Goal: Task Accomplishment & Management: Manage account settings

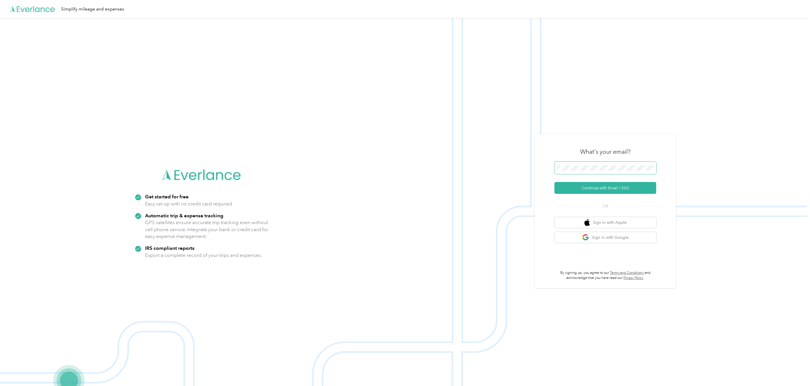
click at [586, 163] on span at bounding box center [606, 168] width 102 height 12
click at [609, 187] on button "Continue with Email / SSO" at bounding box center [606, 188] width 102 height 12
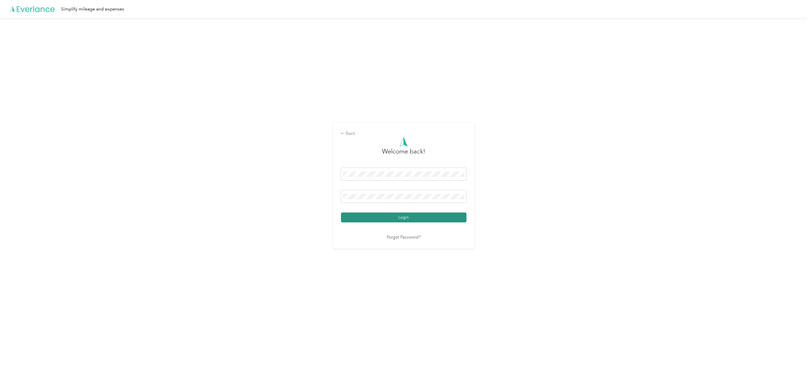
click at [391, 218] on button "Login" at bounding box center [404, 218] width 126 height 10
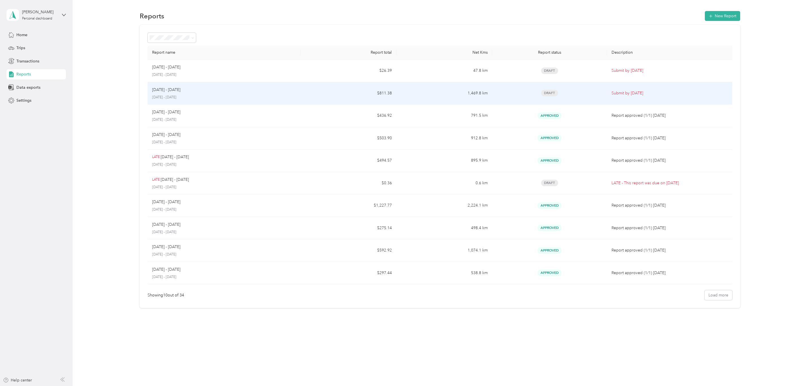
click at [178, 94] on div "[DATE] - [DATE] [DATE] - [DATE]" at bounding box center [224, 93] width 144 height 13
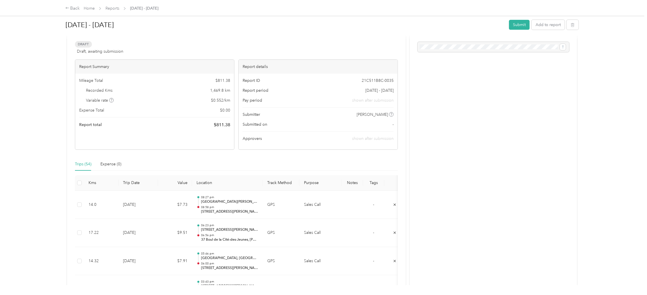
scroll to position [42, 0]
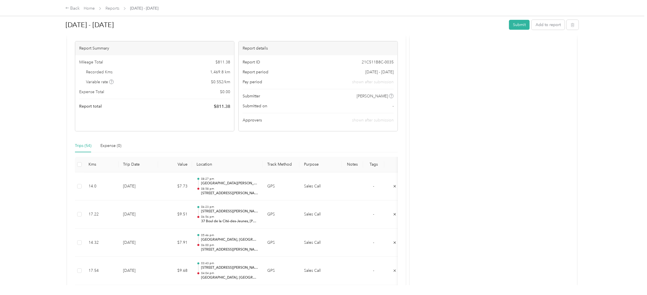
drag, startPoint x: 404, startPoint y: 210, endPoint x: 421, endPoint y: 196, distance: 22.0
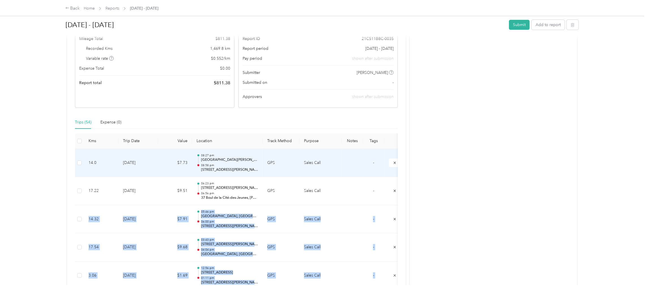
scroll to position [85, 0]
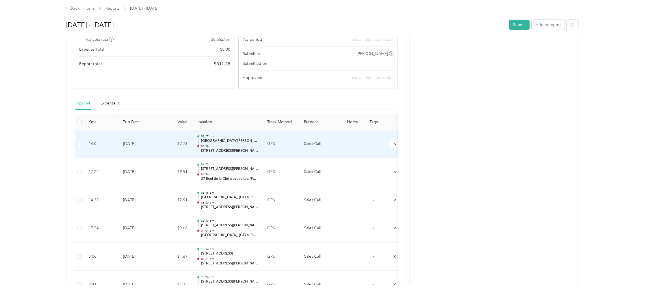
click at [229, 144] on p "08:58 pm" at bounding box center [229, 146] width 57 height 4
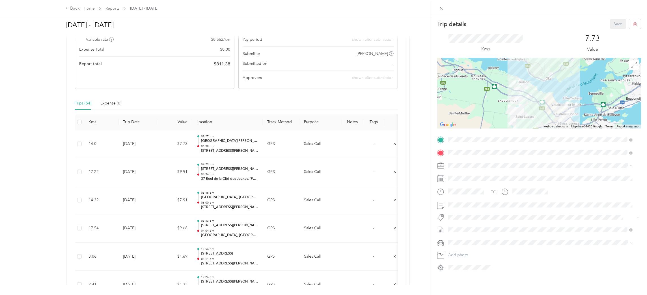
click at [395, 143] on div "Trip details Save This trip cannot be edited because it is either under review,…" at bounding box center [323, 147] width 647 height 295
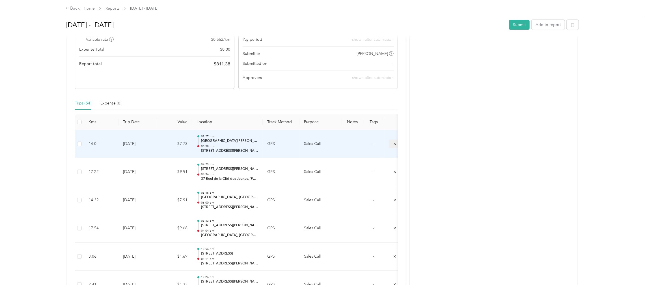
click at [392, 144] on button "submit" at bounding box center [395, 143] width 12 height 8
click at [394, 144] on icon "submit" at bounding box center [395, 144] width 4 height 4
click at [184, 148] on td "$9.51" at bounding box center [175, 144] width 34 height 28
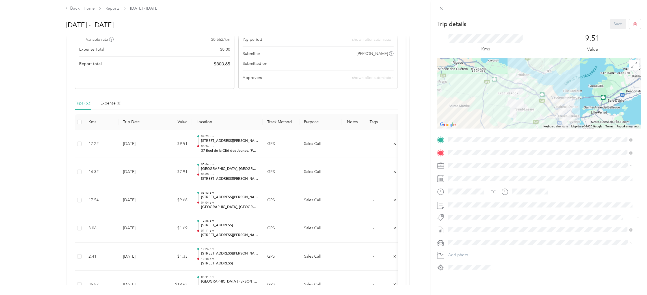
click at [393, 143] on div "Trip details Save This trip cannot be edited because it is either under review,…" at bounding box center [323, 147] width 647 height 295
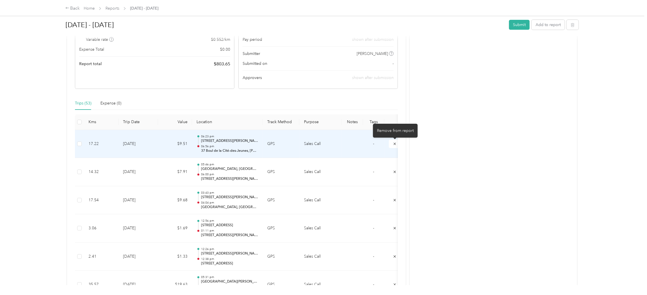
click at [395, 143] on icon "submit" at bounding box center [395, 143] width 2 height 2
click at [394, 144] on icon "submit" at bounding box center [395, 144] width 4 height 4
click at [395, 146] on button "submit" at bounding box center [395, 143] width 12 height 8
click at [212, 146] on p "12:38 pm" at bounding box center [229, 146] width 57 height 4
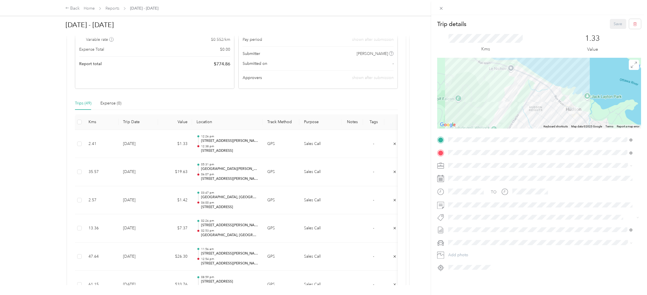
click at [393, 145] on div "Trip details Save This trip cannot be edited because it is either under review,…" at bounding box center [323, 147] width 647 height 295
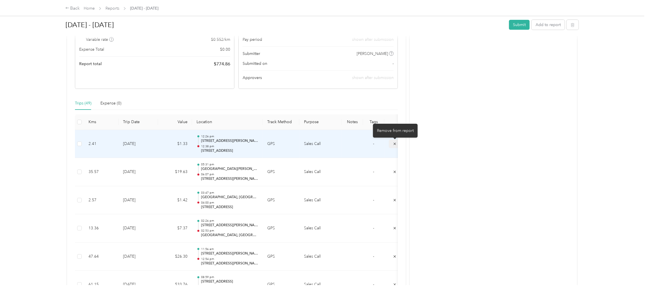
click at [393, 144] on icon "submit" at bounding box center [395, 144] width 4 height 4
click at [242, 143] on p "[GEOGRAPHIC_DATA][PERSON_NAME], [GEOGRAPHIC_DATA], [GEOGRAPHIC_DATA], Urban agg…" at bounding box center [229, 140] width 57 height 5
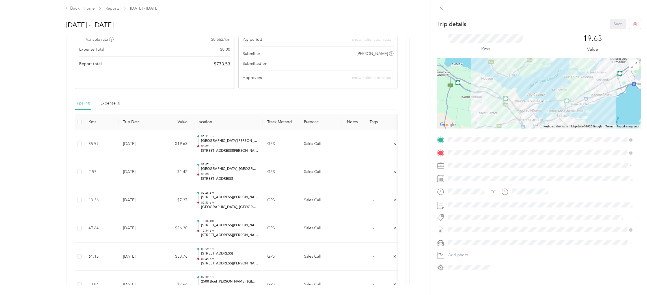
click at [213, 171] on div "Trip details Save This trip cannot be edited because it is either under review,…" at bounding box center [323, 147] width 647 height 295
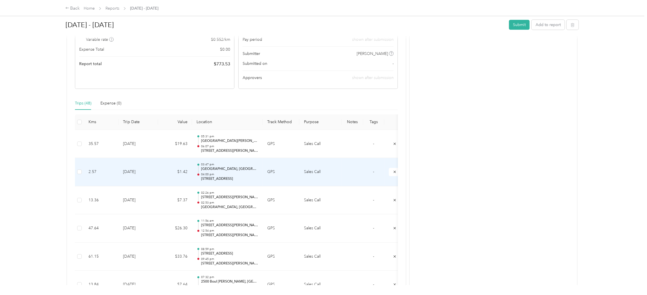
click at [213, 171] on div "03:47 pm [GEOGRAPHIC_DATA] 04:00 pm [STREET_ADDRESS]" at bounding box center [229, 171] width 57 height 19
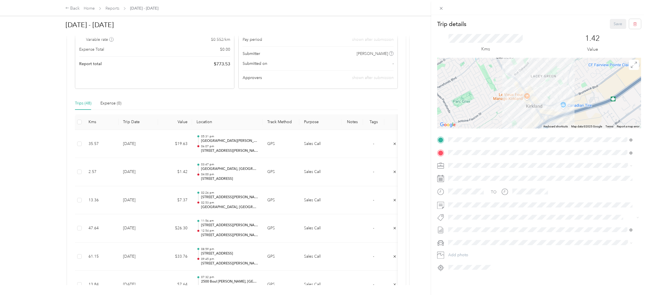
click at [223, 198] on div "Trip details Save This trip cannot be edited because it is either under review,…" at bounding box center [323, 147] width 647 height 295
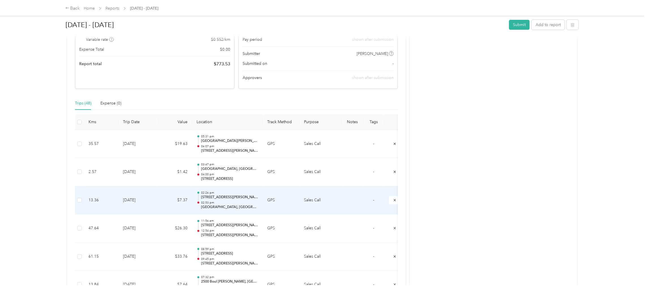
click at [218, 197] on p "[STREET_ADDRESS][PERSON_NAME]" at bounding box center [229, 197] width 57 height 5
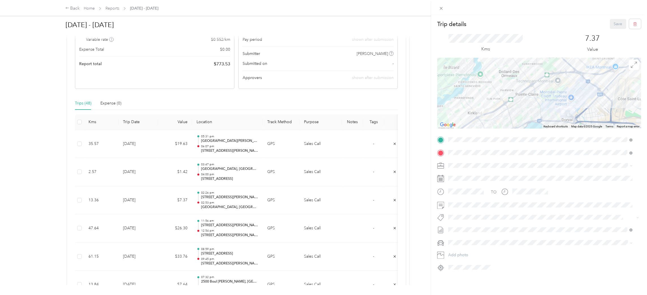
click at [175, 124] on div "Trip details Save This trip cannot be edited because it is either under review,…" at bounding box center [323, 147] width 647 height 295
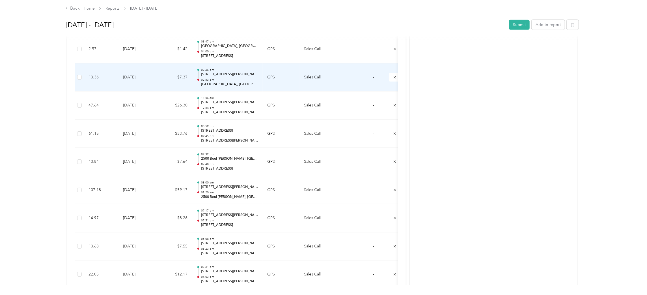
scroll to position [212, 0]
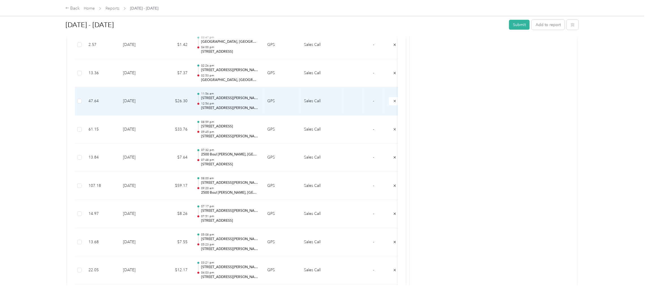
click at [220, 101] on div "11:56 am [STREET_ADDRESS][PERSON_NAME][PERSON_NAME] 12:54 pm [STREET_ADDRESS][P…" at bounding box center [229, 101] width 57 height 19
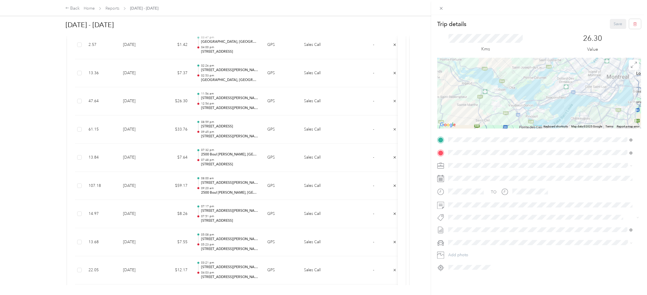
click at [211, 126] on div "Trip details Save This trip cannot be edited because it is either under review,…" at bounding box center [323, 147] width 647 height 295
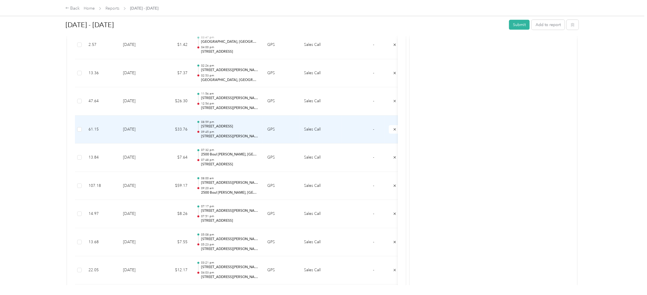
click at [206, 130] on p "09:45 pm" at bounding box center [229, 132] width 57 height 4
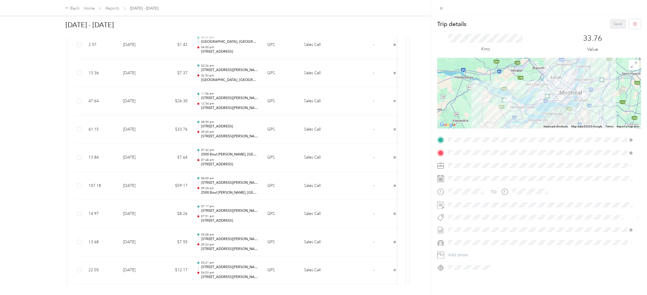
click at [215, 156] on div "Trip details Save This trip cannot be edited because it is either under review,…" at bounding box center [323, 147] width 647 height 295
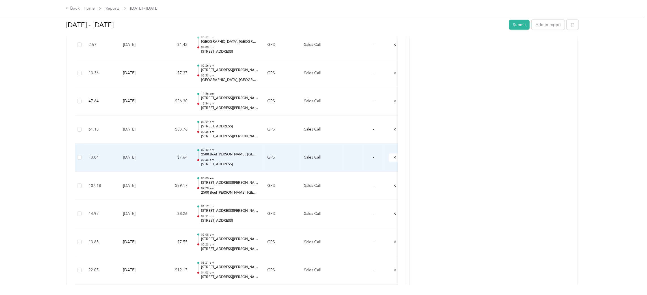
click at [215, 156] on p "2500 Boul [PERSON_NAME], [GEOGRAPHIC_DATA], [GEOGRAPHIC_DATA], [GEOGRAPHIC_DATA]" at bounding box center [229, 154] width 57 height 5
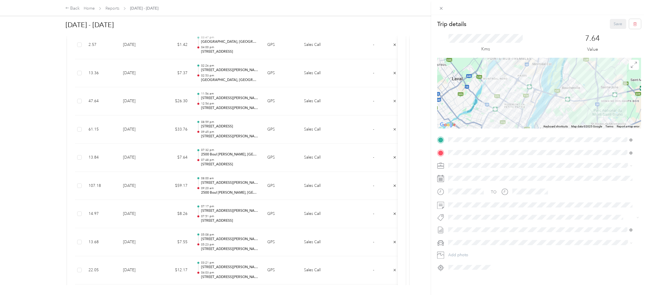
click at [220, 183] on div "Trip details Save This trip cannot be edited because it is either under review,…" at bounding box center [323, 147] width 647 height 295
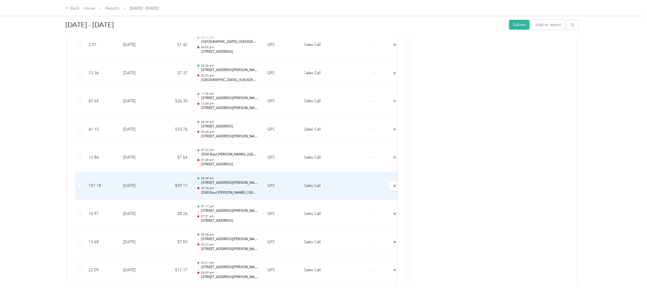
click at [218, 188] on p "09:20 am" at bounding box center [229, 188] width 57 height 4
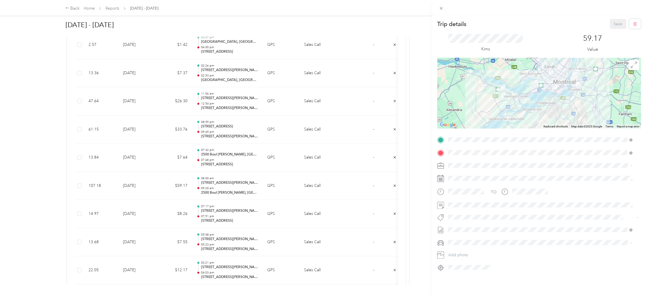
click at [222, 184] on div "Trip details Save This trip cannot be edited because it is either under review,…" at bounding box center [323, 147] width 647 height 295
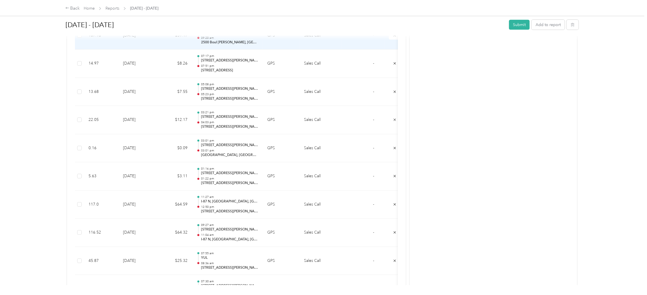
scroll to position [382, 0]
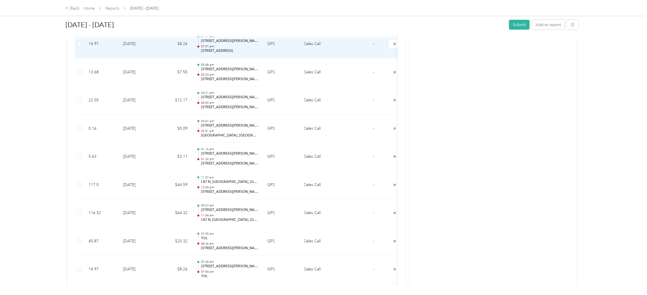
click at [222, 46] on p "07:51 pm" at bounding box center [229, 46] width 57 height 4
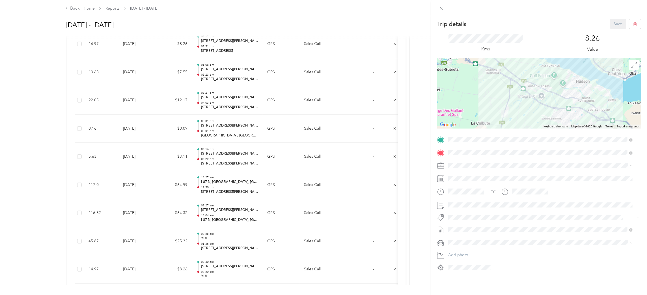
click at [394, 44] on div "Trip details Save This trip cannot be edited because it is either under review,…" at bounding box center [323, 147] width 647 height 295
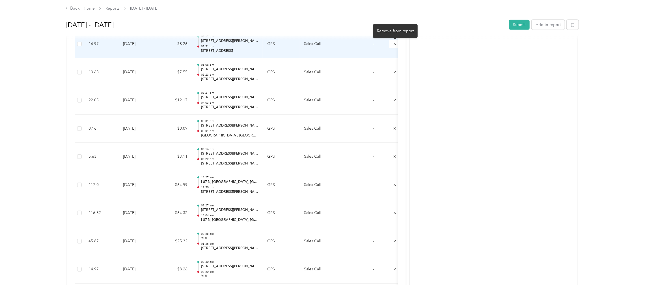
click at [394, 44] on icon "submit" at bounding box center [395, 44] width 4 height 4
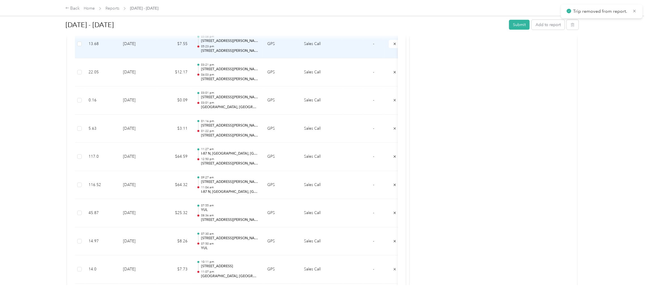
click at [229, 45] on p "05:23 pm" at bounding box center [229, 46] width 57 height 4
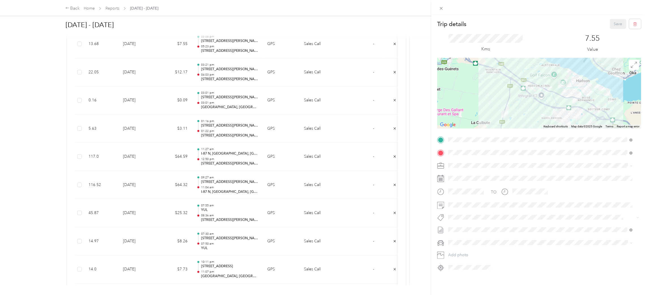
click at [393, 44] on div "Trip details Save This trip cannot be edited because it is either under review,…" at bounding box center [323, 147] width 647 height 295
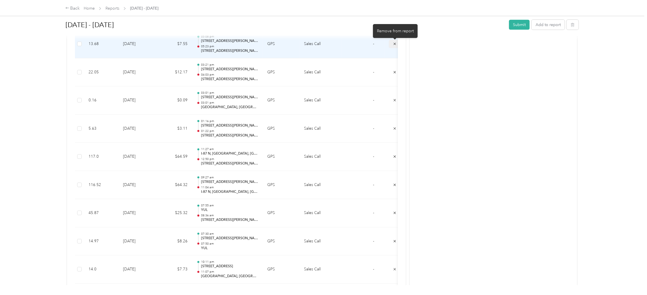
click at [393, 43] on icon "submit" at bounding box center [395, 44] width 4 height 4
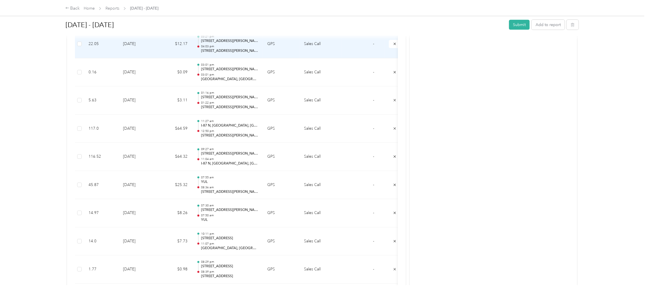
click at [206, 48] on p "04:03 pm" at bounding box center [229, 46] width 57 height 4
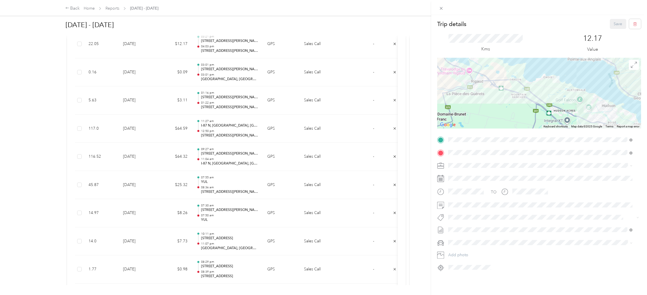
click at [394, 44] on div "Trip details Save This trip cannot be edited because it is either under review,…" at bounding box center [323, 147] width 647 height 295
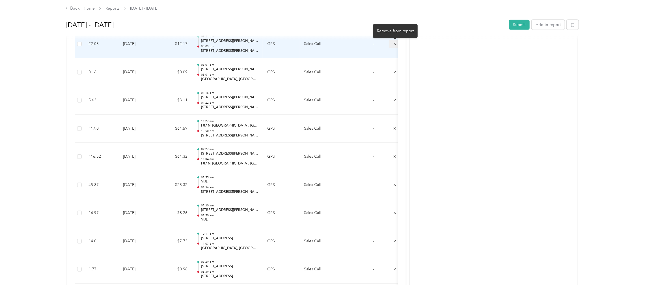
click at [394, 43] on icon "submit" at bounding box center [395, 44] width 4 height 4
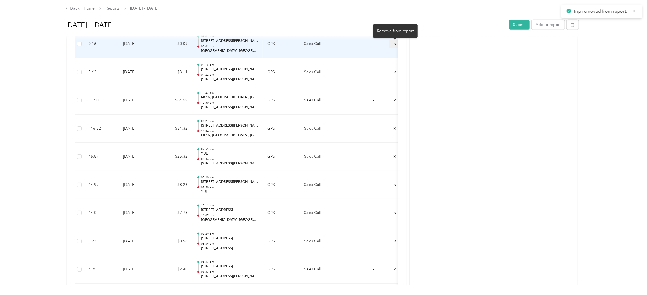
click at [395, 44] on icon "submit" at bounding box center [395, 44] width 4 height 4
click at [393, 43] on icon "submit" at bounding box center [395, 44] width 4 height 4
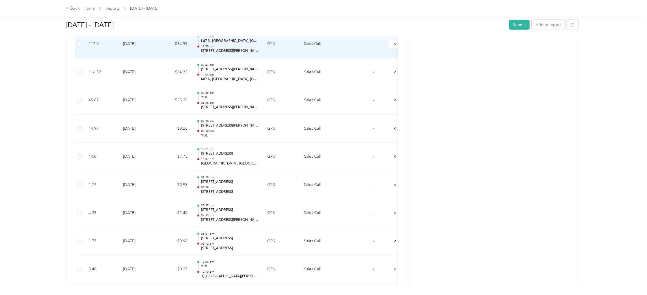
click at [219, 45] on p "12:50 pm" at bounding box center [229, 46] width 57 height 4
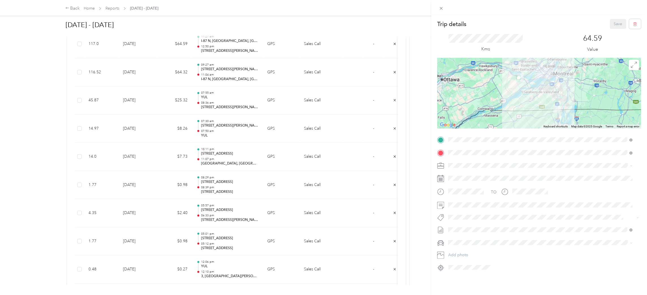
click at [394, 43] on div "Trip details Save This trip cannot be edited because it is either under review,…" at bounding box center [323, 147] width 647 height 295
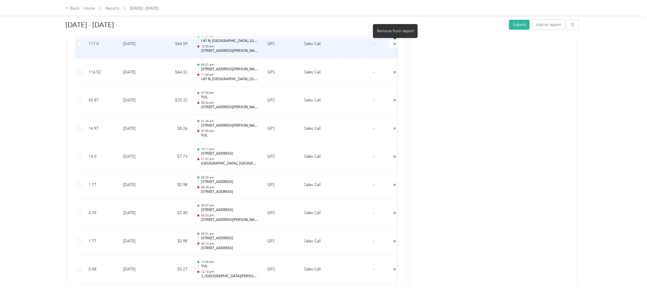
click at [394, 43] on icon "submit" at bounding box center [395, 44] width 2 height 2
click at [394, 44] on icon "submit" at bounding box center [395, 44] width 4 height 4
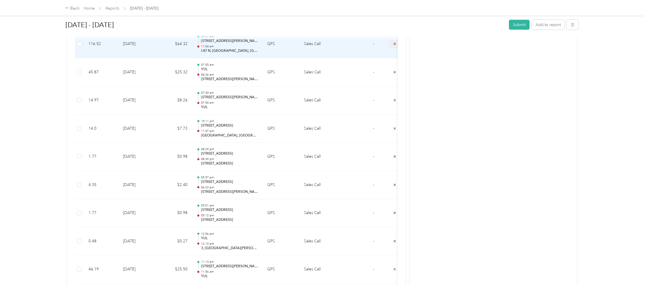
click at [393, 45] on icon "submit" at bounding box center [395, 44] width 4 height 4
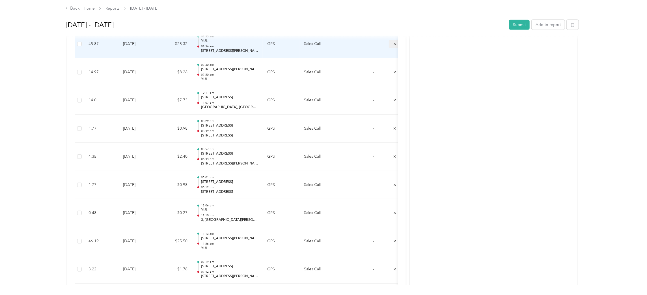
click at [395, 43] on icon "submit" at bounding box center [395, 44] width 4 height 4
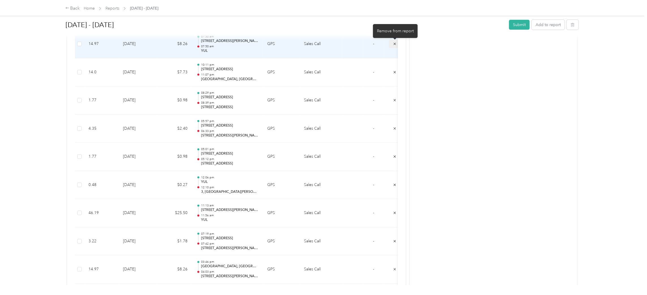
click at [392, 44] on button "submit" at bounding box center [395, 44] width 12 height 8
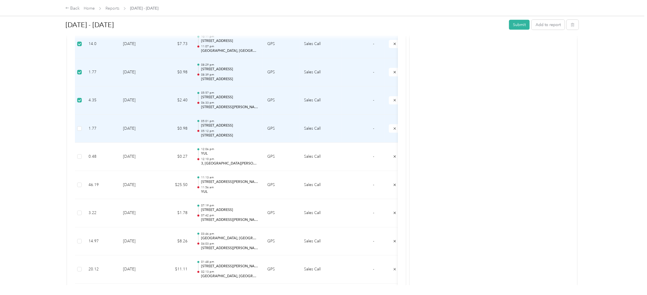
click at [82, 127] on td at bounding box center [79, 129] width 9 height 28
click at [393, 44] on icon "submit" at bounding box center [395, 44] width 4 height 4
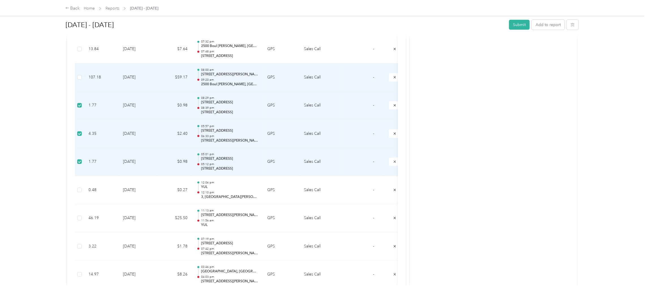
scroll to position [339, 0]
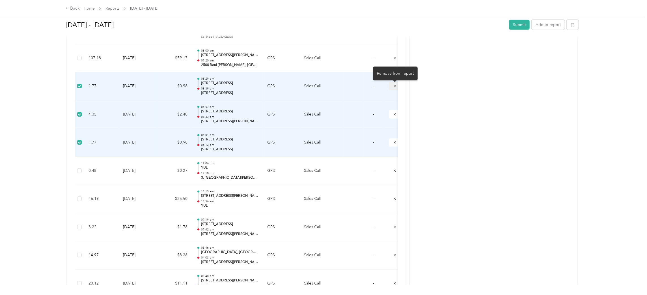
click at [391, 87] on button "submit" at bounding box center [395, 86] width 12 height 8
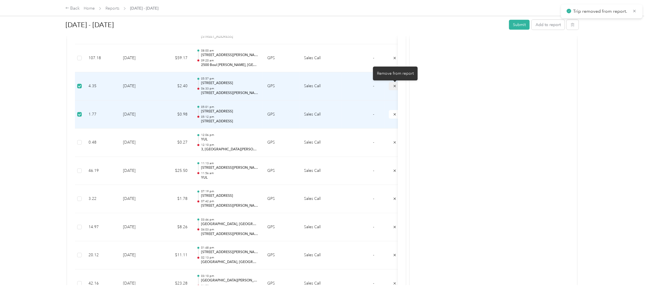
click at [394, 85] on icon "submit" at bounding box center [395, 86] width 4 height 4
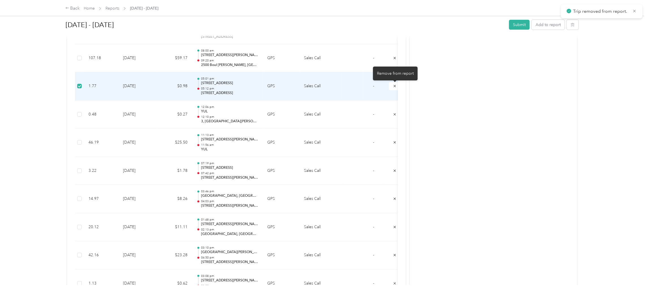
click at [395, 86] on icon "submit" at bounding box center [395, 86] width 4 height 4
click at [392, 87] on button "submit" at bounding box center [395, 86] width 12 height 8
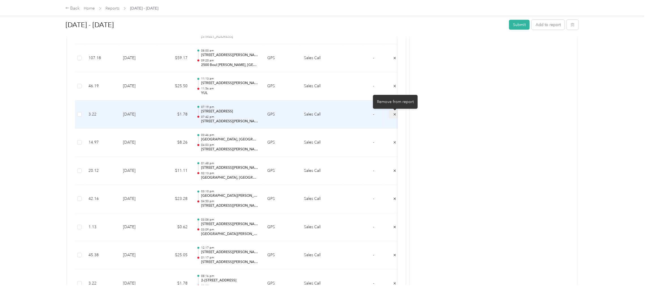
click at [395, 115] on icon "submit" at bounding box center [395, 114] width 4 height 4
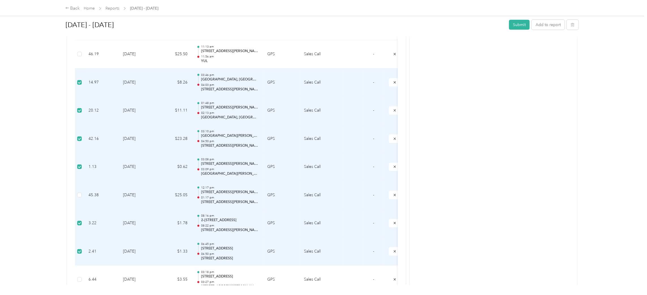
scroll to position [359, 0]
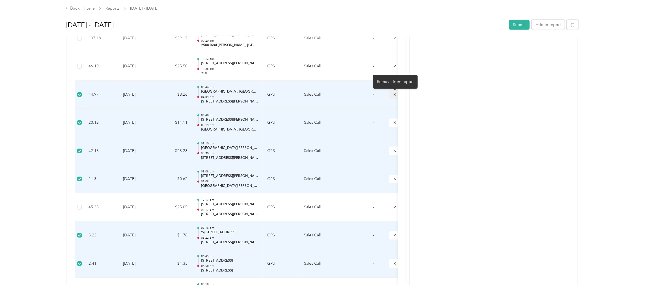
click at [393, 94] on icon "submit" at bounding box center [395, 95] width 4 height 4
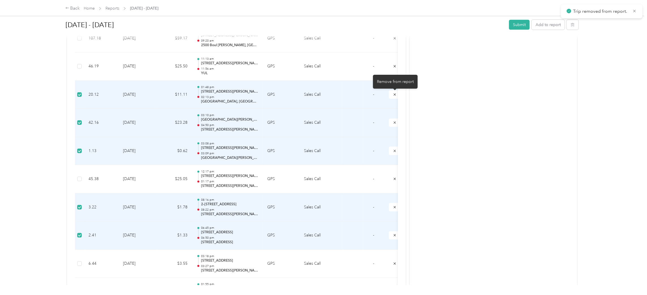
click at [394, 94] on icon "submit" at bounding box center [395, 95] width 4 height 4
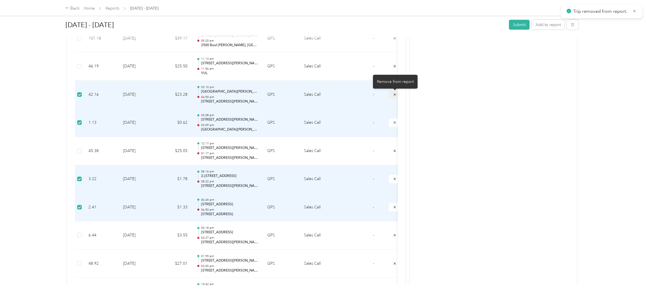
click at [393, 96] on icon "submit" at bounding box center [395, 95] width 4 height 4
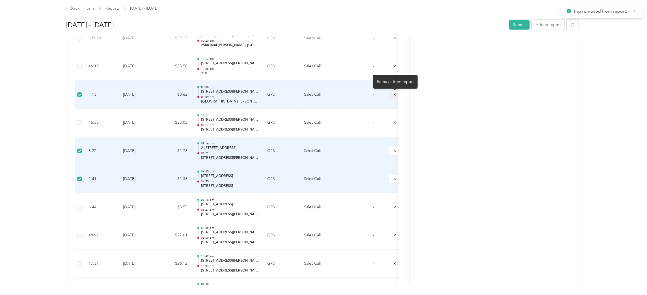
click at [394, 94] on icon "submit" at bounding box center [395, 95] width 4 height 4
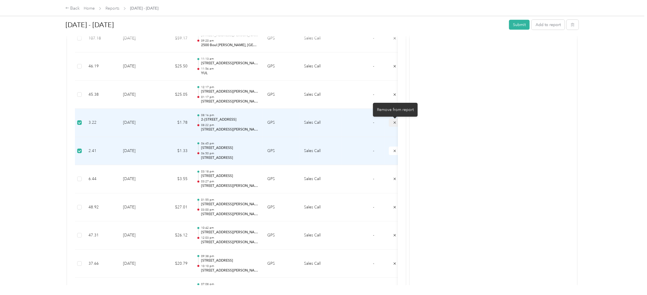
click at [393, 123] on icon "submit" at bounding box center [395, 123] width 4 height 4
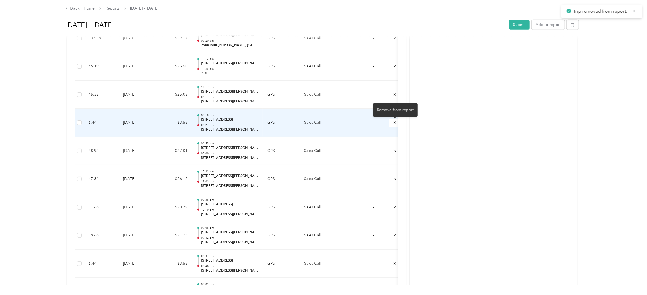
click at [393, 124] on icon "submit" at bounding box center [395, 123] width 4 height 4
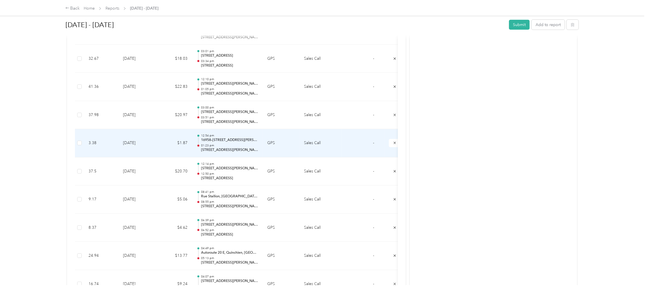
scroll to position [544, 0]
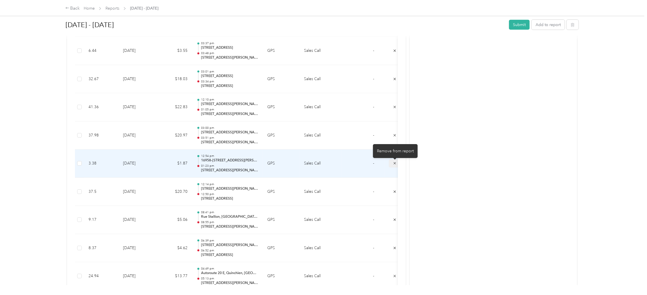
click at [393, 163] on icon "submit" at bounding box center [395, 163] width 4 height 4
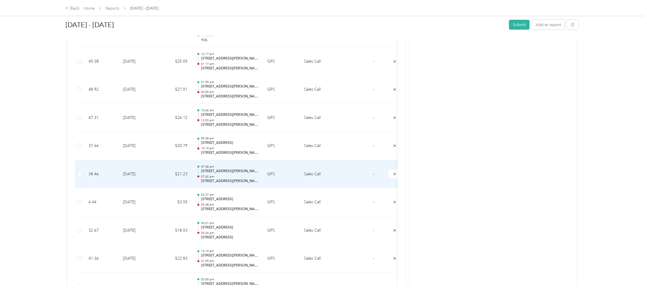
scroll to position [388, 0]
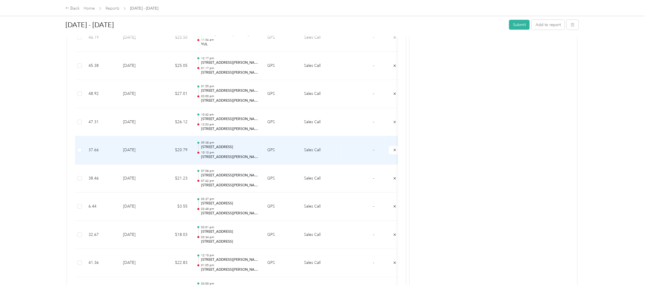
click at [221, 149] on p "[STREET_ADDRESS]" at bounding box center [229, 147] width 57 height 5
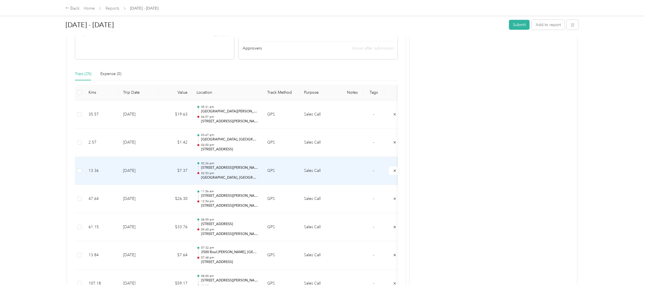
scroll to position [127, 0]
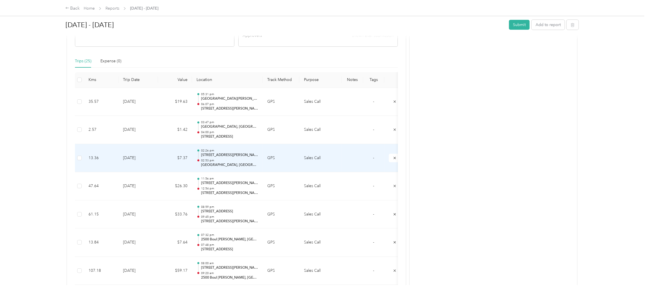
click at [221, 164] on p "[GEOGRAPHIC_DATA], [GEOGRAPHIC_DATA], [GEOGRAPHIC_DATA], [GEOGRAPHIC_DATA]" at bounding box center [229, 164] width 57 height 5
click at [152, 158] on td "[DATE]" at bounding box center [139, 158] width 40 height 28
click at [133, 155] on td "[DATE]" at bounding box center [139, 158] width 40 height 28
click at [213, 152] on p "[STREET_ADDRESS][PERSON_NAME]" at bounding box center [229, 154] width 57 height 5
click at [232, 155] on p "[STREET_ADDRESS][PERSON_NAME]" at bounding box center [229, 154] width 57 height 5
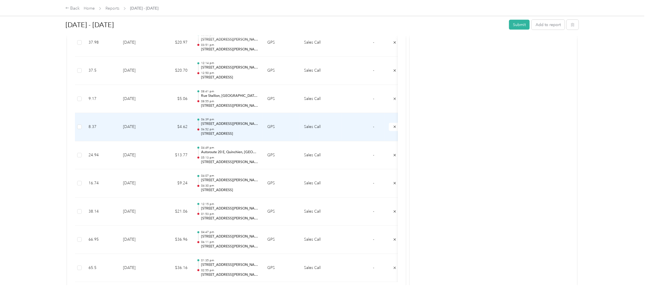
scroll to position [685, 0]
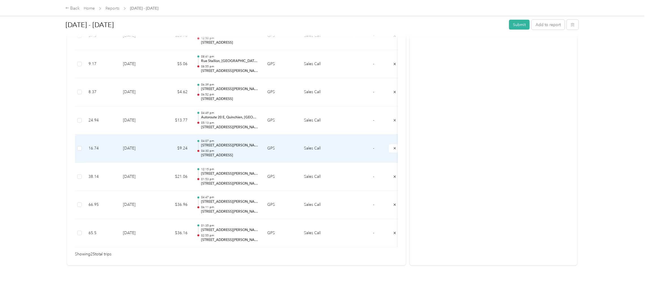
click at [229, 149] on p "04:30 pm" at bounding box center [229, 151] width 57 height 4
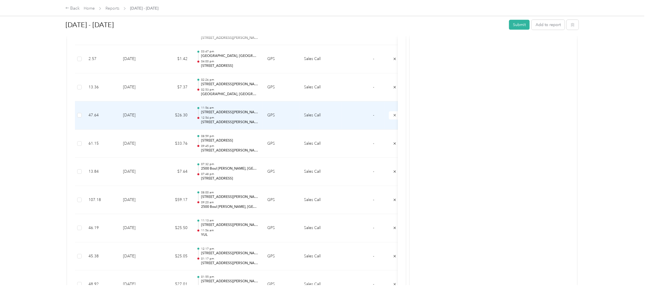
scroll to position [218, 0]
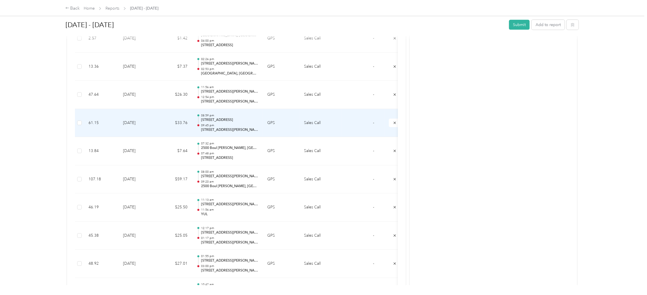
click at [230, 121] on p "[STREET_ADDRESS]" at bounding box center [229, 119] width 57 height 5
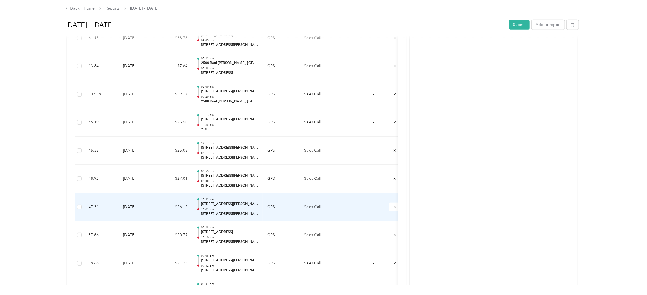
scroll to position [346, 0]
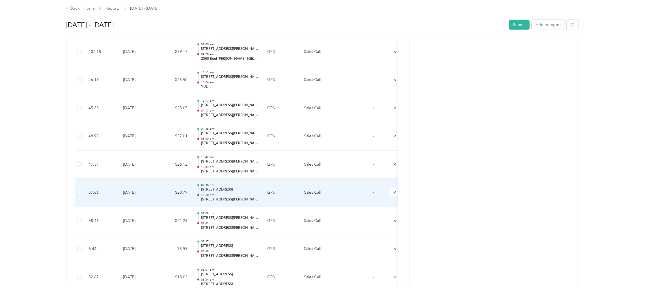
click at [234, 191] on p "[STREET_ADDRESS]" at bounding box center [229, 189] width 57 height 5
click at [393, 192] on icon "submit" at bounding box center [395, 192] width 4 height 4
click at [194, 196] on td "07:08 pm [STREET_ADDRESS][PERSON_NAME][PERSON_NAME] 07:42 pm [STREET_ADDRESS][P…" at bounding box center [227, 192] width 71 height 28
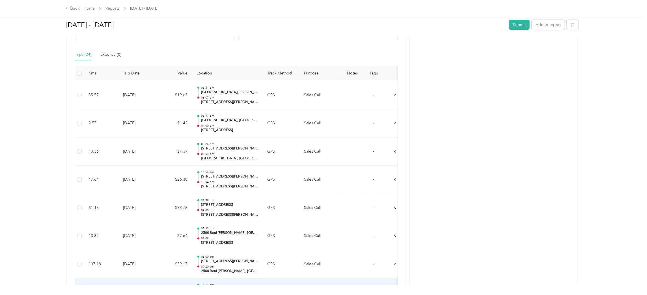
scroll to position [0, 0]
